Goal: Feedback & Contribution: Contribute content

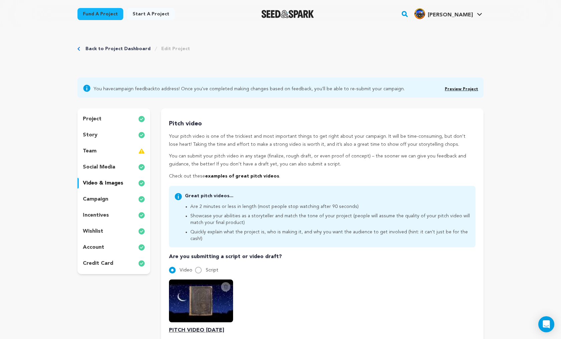
click at [462, 88] on link "Preview Project" at bounding box center [461, 89] width 33 height 4
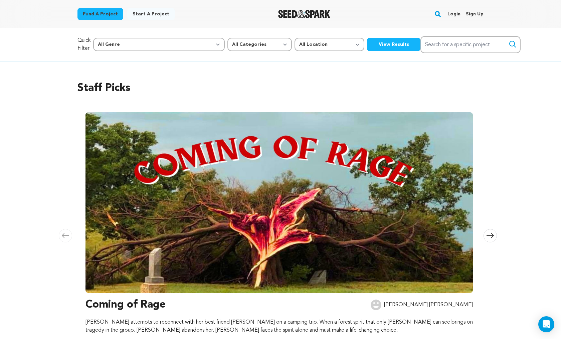
click at [458, 13] on link "Login" at bounding box center [454, 14] width 13 height 11
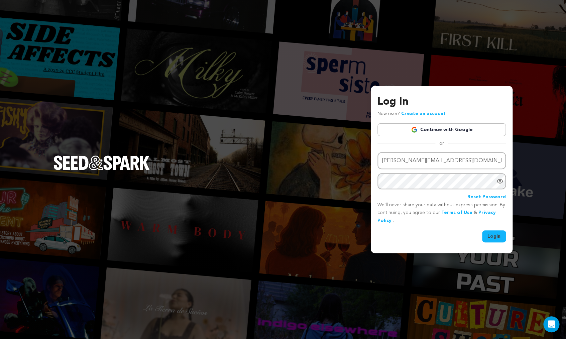
click at [498, 234] on button "Login" at bounding box center [494, 236] width 24 height 12
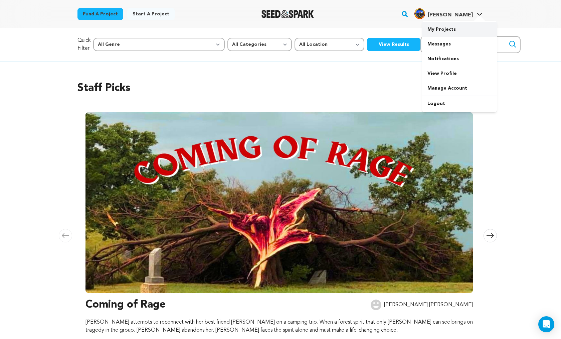
click at [440, 30] on link "My Projects" at bounding box center [459, 29] width 75 height 15
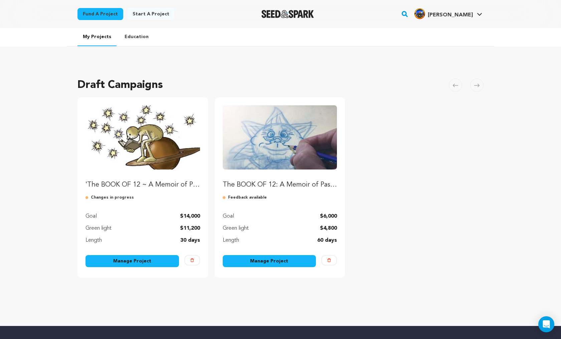
click at [140, 264] on link "Manage Project" at bounding box center [133, 261] width 94 height 12
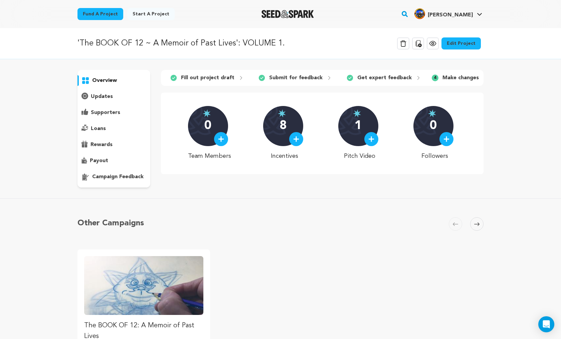
click at [467, 42] on link "Edit Project" at bounding box center [461, 43] width 39 height 12
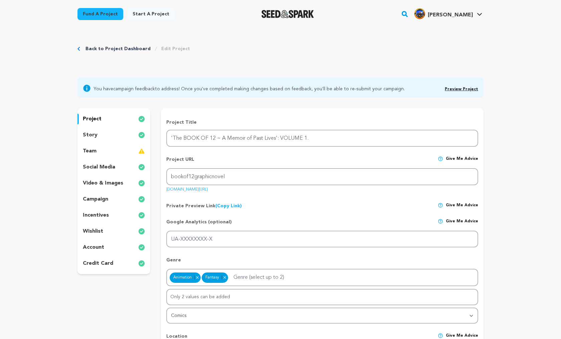
click at [455, 88] on link "Preview Project" at bounding box center [461, 89] width 33 height 4
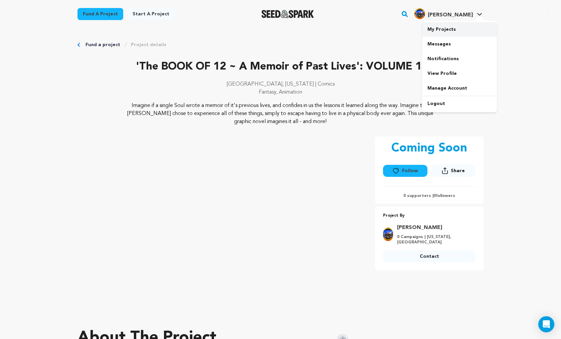
click at [444, 27] on link "My Projects" at bounding box center [459, 29] width 75 height 15
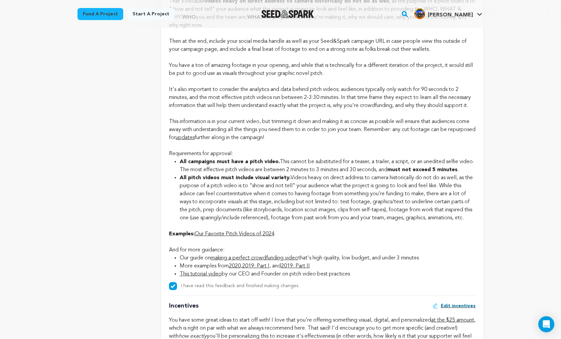
scroll to position [521, 0]
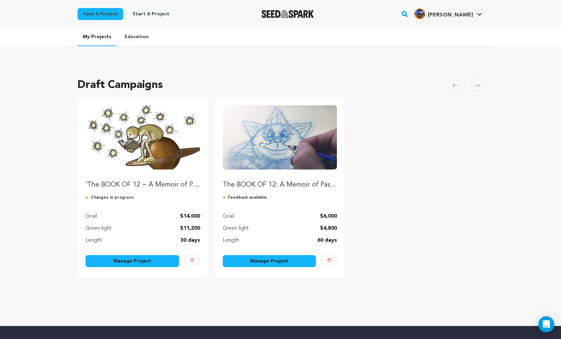
click at [149, 260] on link "Manage Project" at bounding box center [133, 261] width 94 height 12
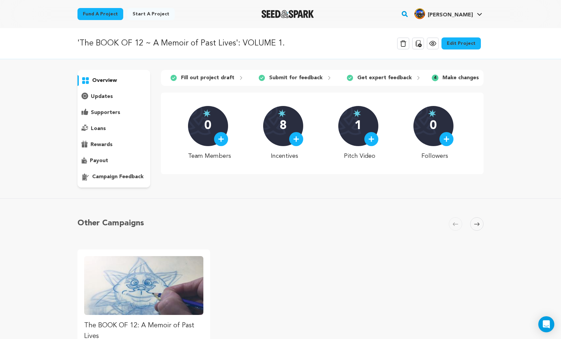
click at [468, 42] on link "Edit Project" at bounding box center [461, 43] width 39 height 12
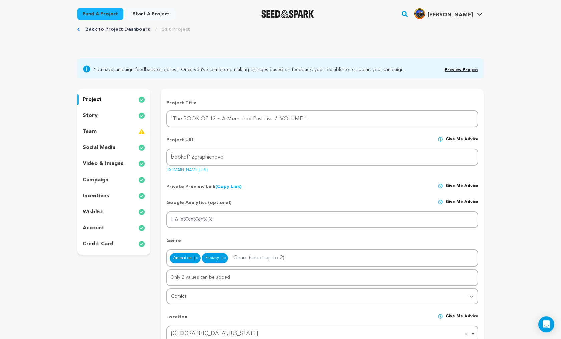
scroll to position [22, 0]
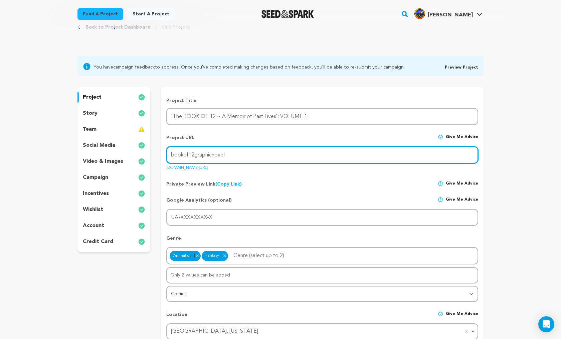
drag, startPoint x: 232, startPoint y: 154, endPoint x: 165, endPoint y: 152, distance: 66.9
click at [166, 152] on input "bookof12graphicnovel" at bounding box center [322, 154] width 312 height 17
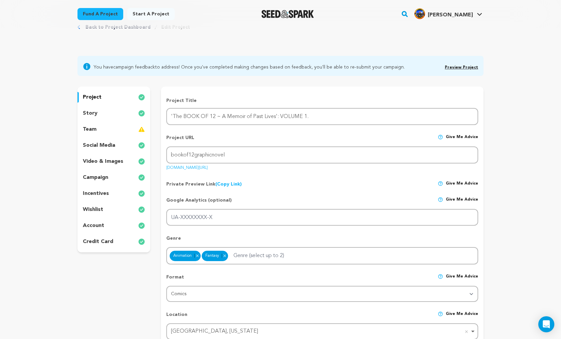
drag, startPoint x: 257, startPoint y: 166, endPoint x: 161, endPoint y: 167, distance: 95.6
copy link "seedandspark.com/fund/bookof12graphicnovel"
click at [90, 160] on p "video & images" at bounding box center [103, 161] width 40 height 8
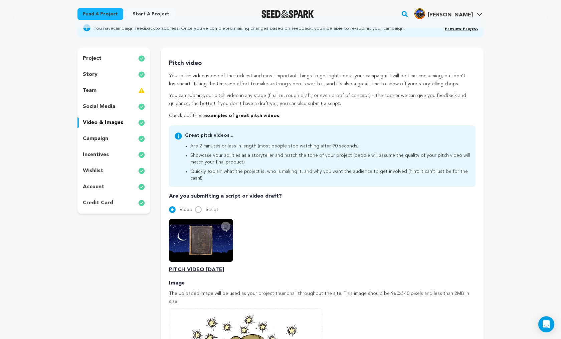
scroll to position [71, 0]
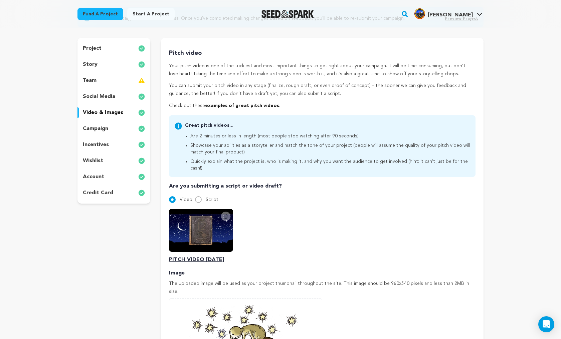
click at [226, 214] on icon at bounding box center [225, 216] width 5 height 5
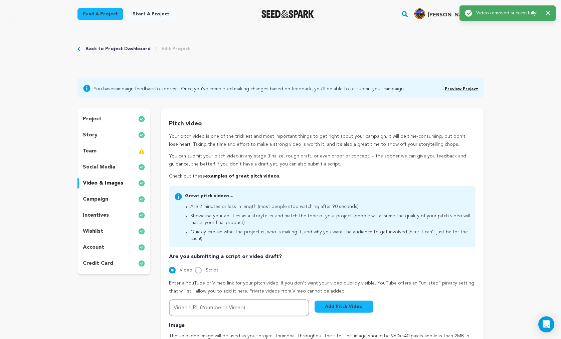
scroll to position [0, 0]
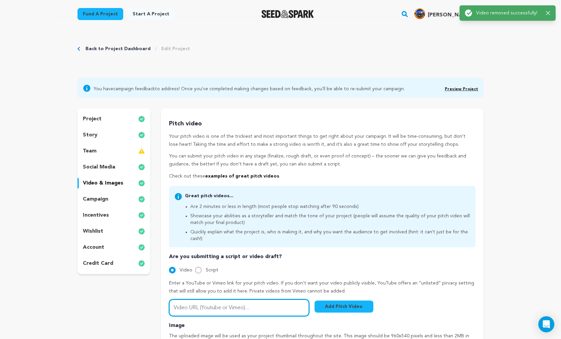
click at [211, 305] on input "Video URL (Youtube or Vimeo)..." at bounding box center [239, 307] width 140 height 17
paste input "https://youtu.be/-xdxkpGyxcs"
type input "https://youtu.be/-xdxkpGyxcs"
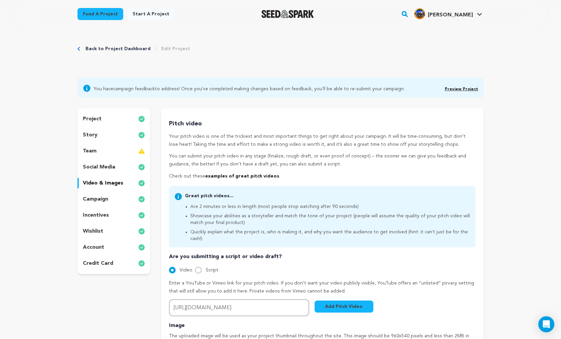
click at [341, 300] on button "Add Pitch Video" at bounding box center [344, 306] width 59 height 12
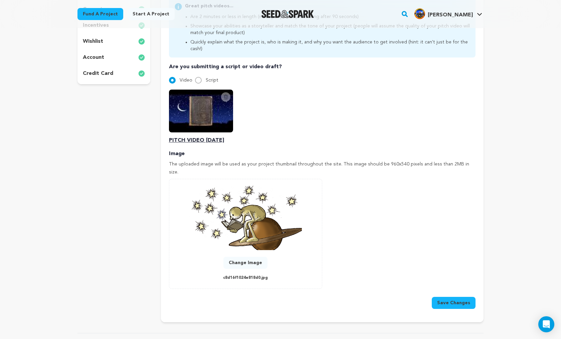
scroll to position [336, 0]
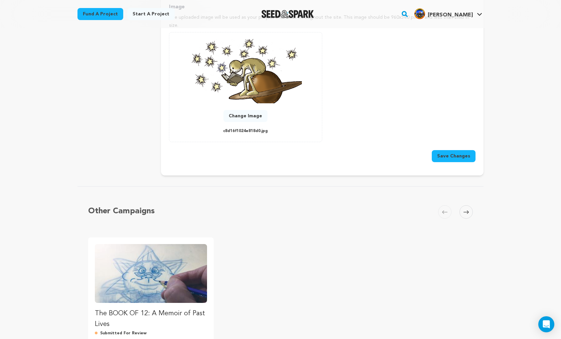
click at [459, 150] on button "Save Changes" at bounding box center [454, 156] width 44 height 12
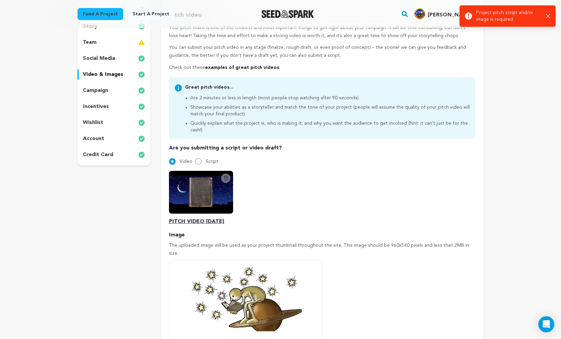
scroll to position [0, 0]
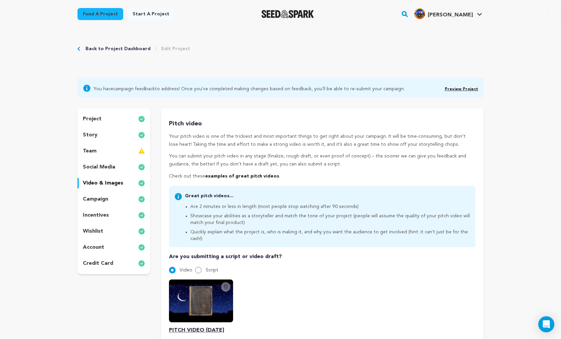
click at [472, 89] on link "Preview Project" at bounding box center [461, 89] width 33 height 4
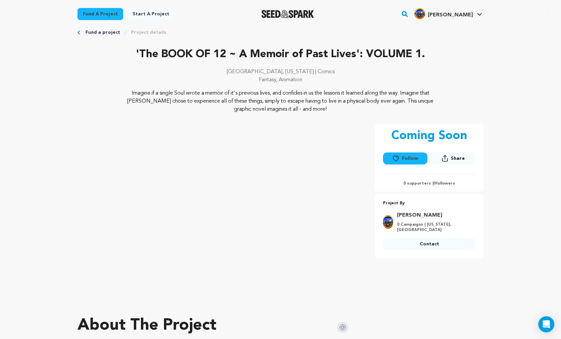
scroll to position [59, 0]
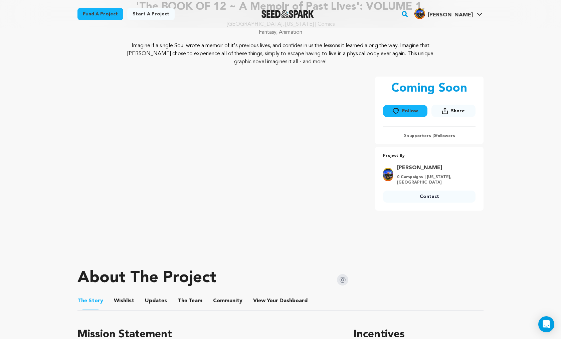
scroll to position [88, 0]
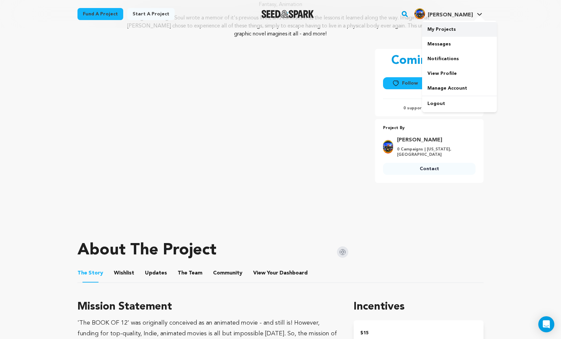
click at [446, 29] on link "My Projects" at bounding box center [459, 29] width 75 height 15
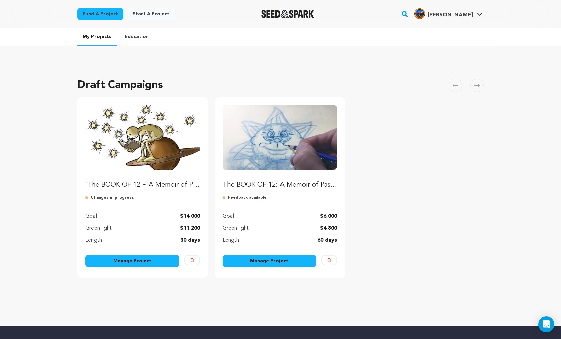
drag, startPoint x: 134, startPoint y: 261, endPoint x: 131, endPoint y: 258, distance: 3.8
click at [134, 261] on link "Manage Project" at bounding box center [133, 261] width 94 height 12
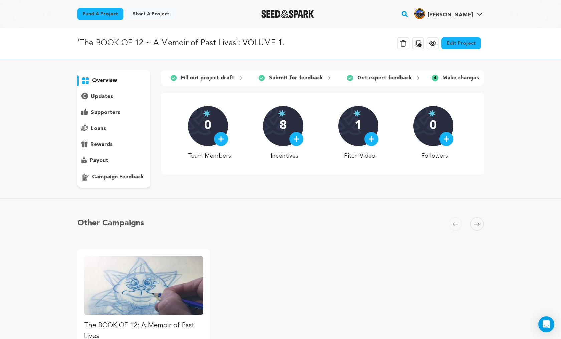
click at [467, 40] on link "Edit Project" at bounding box center [461, 43] width 39 height 12
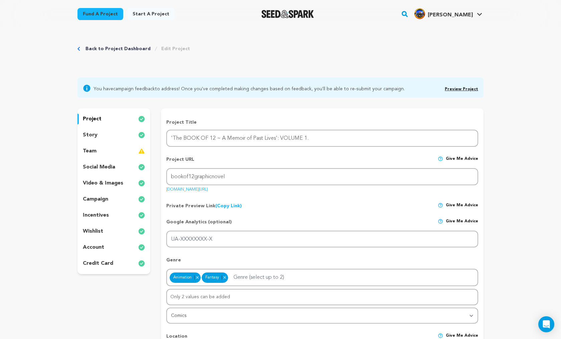
click at [99, 183] on p "video & images" at bounding box center [103, 183] width 40 height 8
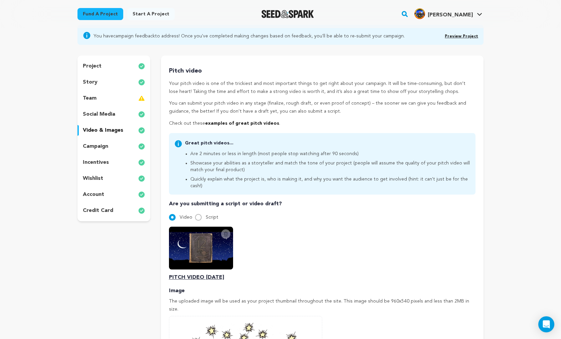
scroll to position [54, 0]
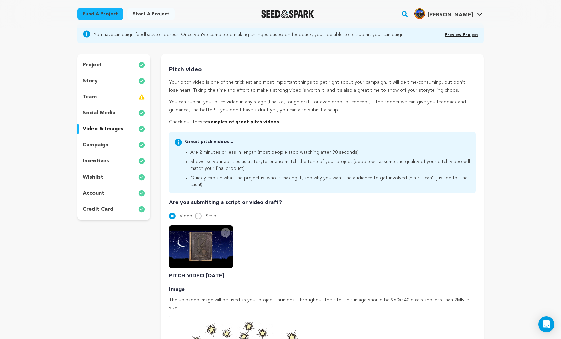
click at [227, 230] on icon at bounding box center [226, 232] width 4 height 4
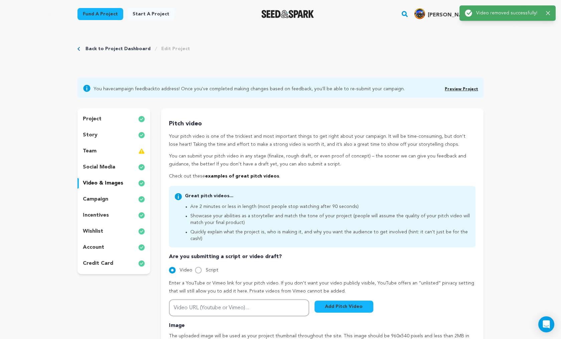
scroll to position [0, 0]
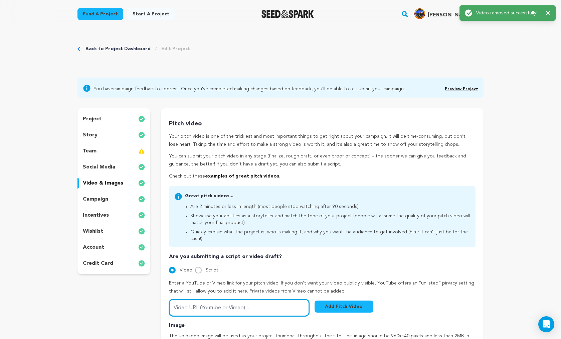
click at [224, 305] on input "Video URL (Youtube or Vimeo)..." at bounding box center [239, 307] width 140 height 17
paste input "https://youtu.be/kZNi3USv1hQ"
type input "https://youtu.be/kZNi3USv1hQ"
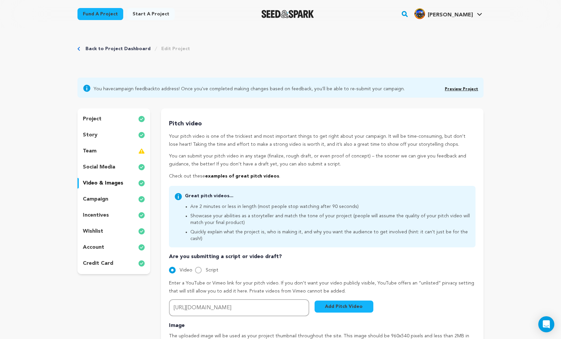
click at [342, 301] on button "Add Pitch Video" at bounding box center [344, 306] width 59 height 12
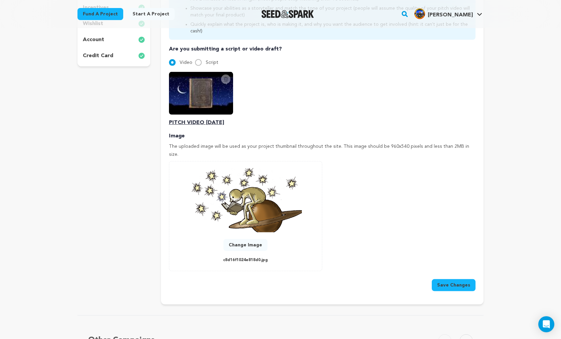
scroll to position [261, 0]
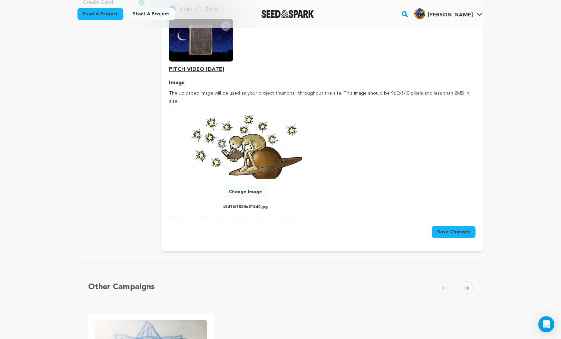
click at [447, 226] on button "Save Changes" at bounding box center [454, 232] width 44 height 12
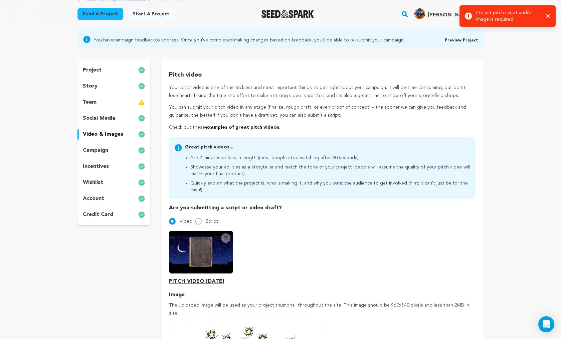
scroll to position [0, 0]
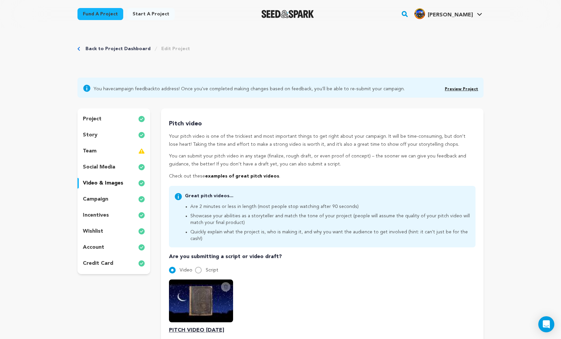
click at [456, 88] on link "Preview Project" at bounding box center [461, 89] width 33 height 4
